Goal: Information Seeking & Learning: Learn about a topic

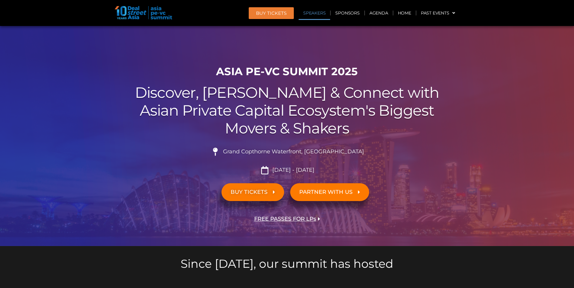
click at [320, 15] on link "Speakers" at bounding box center [313, 13] width 31 height 14
click at [307, 13] on link "Speakers" at bounding box center [313, 13] width 31 height 14
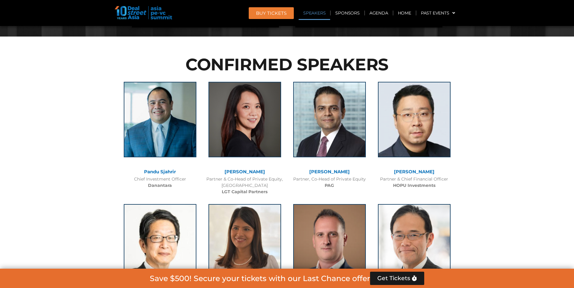
scroll to position [629, 0]
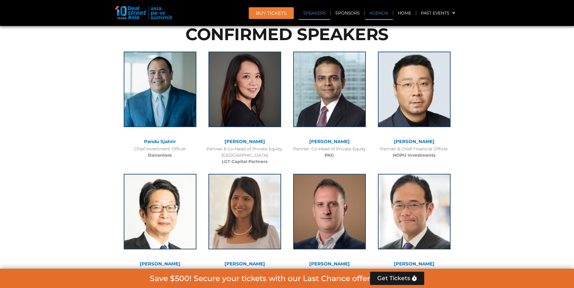
click at [381, 13] on link "Agenda" at bounding box center [379, 13] width 28 height 14
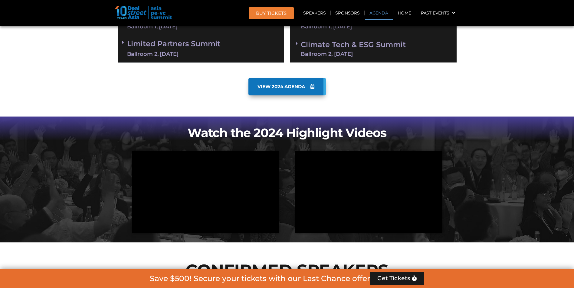
scroll to position [317, 0]
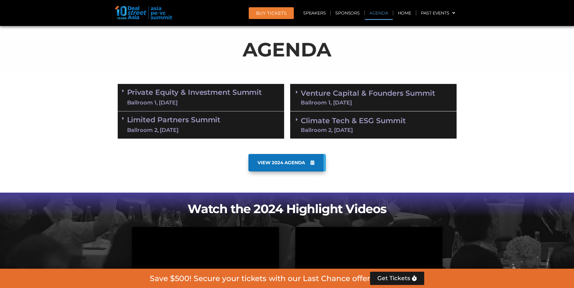
click at [230, 94] on link "Private Equity & Investment Summit Ballroom 1, 10 Sept" at bounding box center [194, 98] width 135 height 18
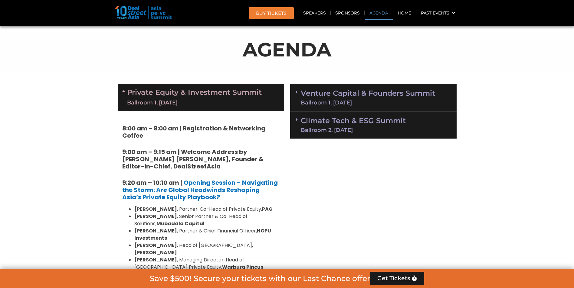
click at [221, 99] on div "Ballroom 1, 10 Sept" at bounding box center [194, 103] width 135 height 8
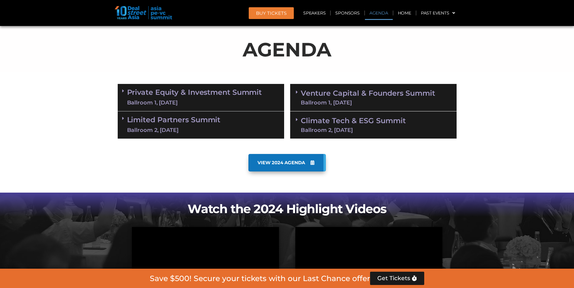
click at [213, 125] on link "Limited Partners Summit Ballroom 2, 10 Sept" at bounding box center [173, 125] width 93 height 18
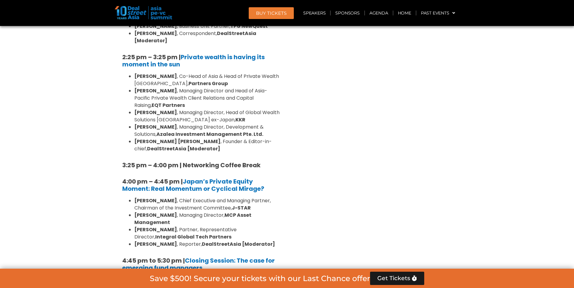
scroll to position [800, 0]
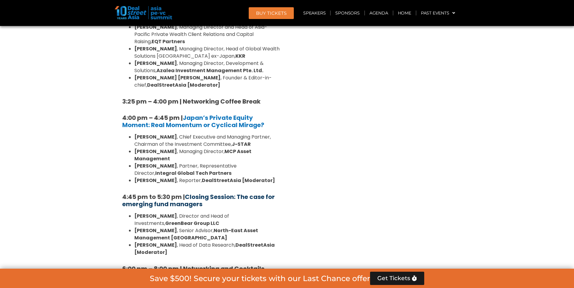
click at [270, 193] on link "Closing Session: The case for emerging fund managers" at bounding box center [198, 201] width 152 height 16
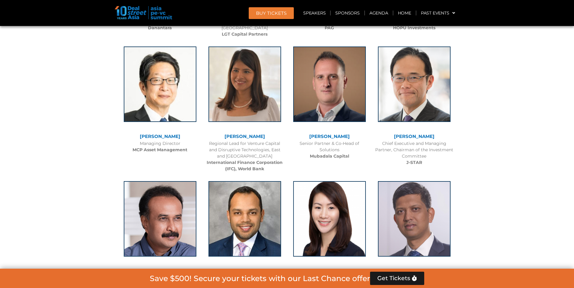
scroll to position [800, 0]
click at [378, 16] on link "Agenda" at bounding box center [379, 13] width 28 height 14
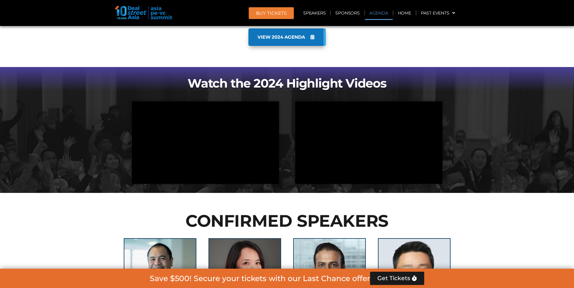
scroll to position [360, 0]
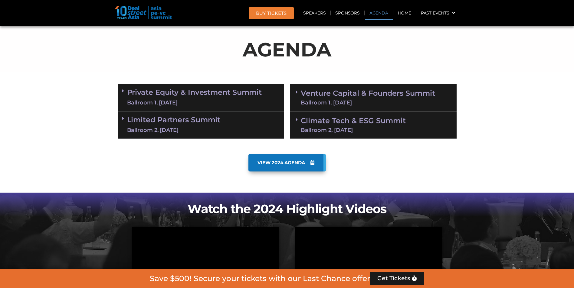
click at [344, 97] on link "Venture Capital & Founders​ Summit Ballroom 1, 11 Sept" at bounding box center [368, 98] width 134 height 16
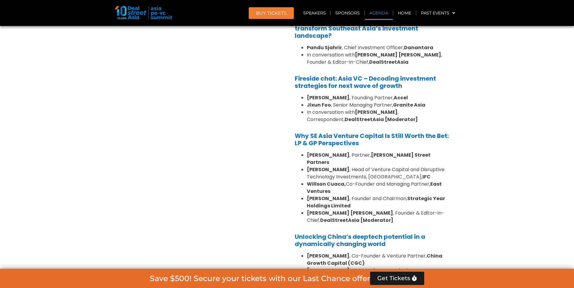
scroll to position [481, 0]
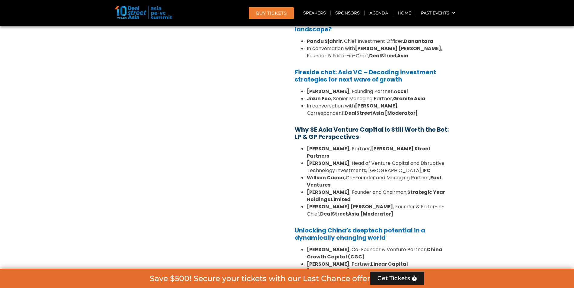
click at [340, 128] on b "Why SE Asia Venture Capital Is Still Worth the Bet: LP & GP Perspectives" at bounding box center [371, 133] width 154 height 16
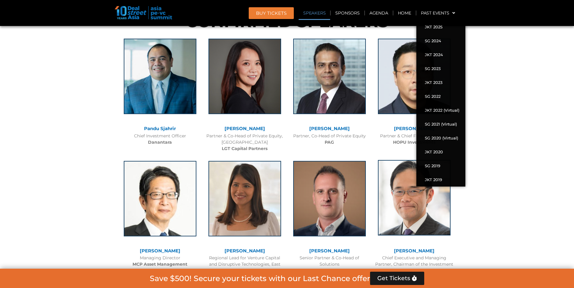
scroll to position [693, 0]
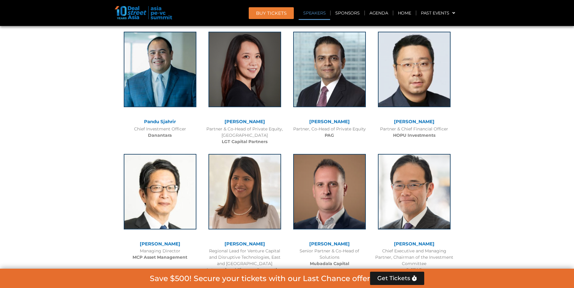
click at [152, 14] on img at bounding box center [143, 12] width 57 height 13
click at [411, 13] on link "Home" at bounding box center [404, 13] width 22 height 14
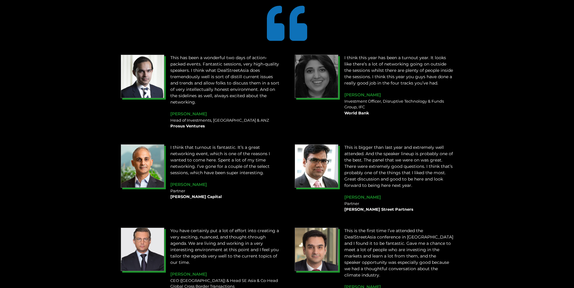
scroll to position [574, 0]
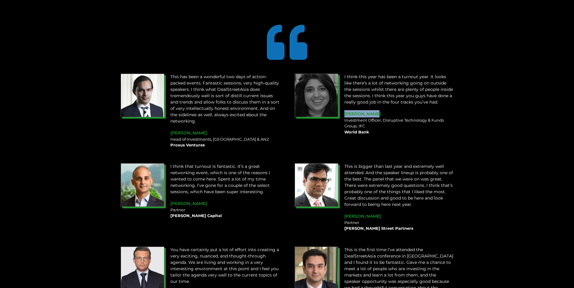
drag, startPoint x: 381, startPoint y: 115, endPoint x: 344, endPoint y: 115, distance: 36.6
click at [344, 115] on div "[PERSON_NAME]" at bounding box center [398, 113] width 109 height 7
copy span "[PERSON_NAME]"
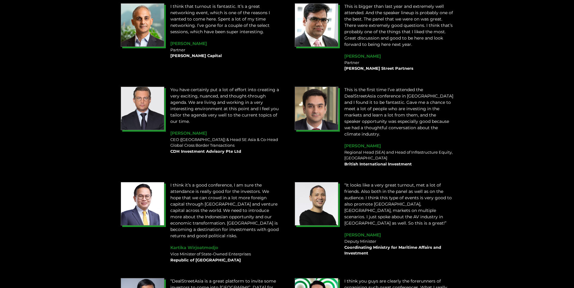
scroll to position [786, 0]
